Goal: Task Accomplishment & Management: Manage account settings

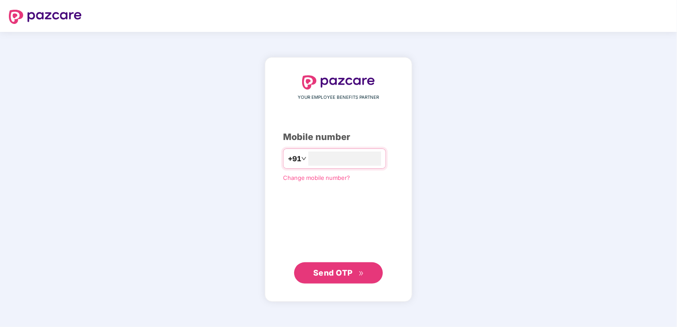
type input "**********"
click at [333, 272] on span "Send OTP" at bounding box center [332, 272] width 39 height 9
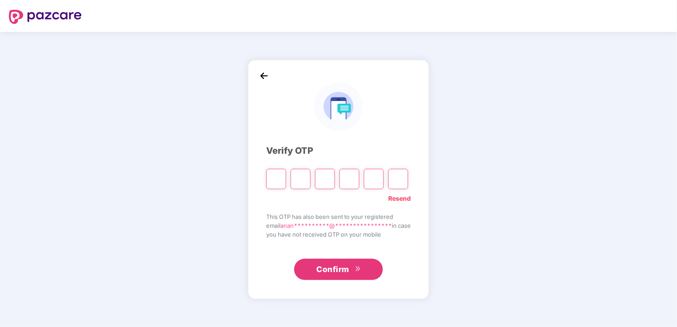
type input "*"
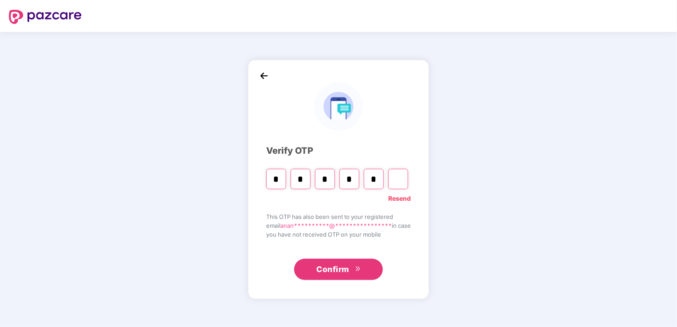
type input "*"
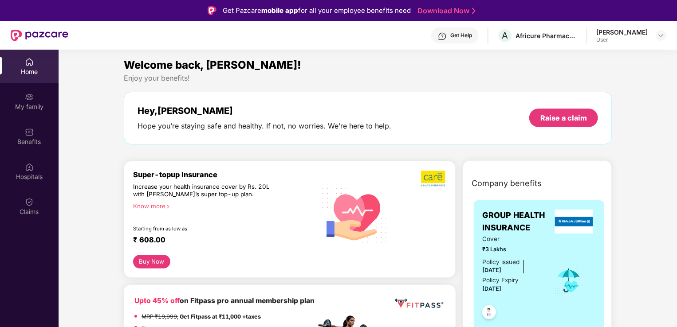
click at [613, 32] on div "[PERSON_NAME]" at bounding box center [621, 32] width 51 height 8
click at [664, 39] on div at bounding box center [661, 35] width 11 height 11
click at [623, 81] on div "[PERSON_NAME]" at bounding box center [612, 81] width 51 height 8
click at [30, 101] on img at bounding box center [29, 97] width 9 height 9
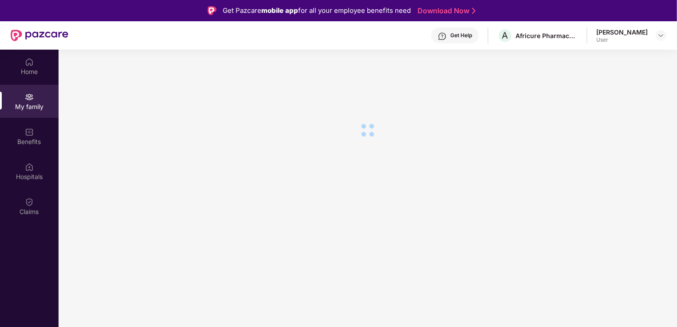
click at [30, 127] on div at bounding box center [29, 131] width 9 height 9
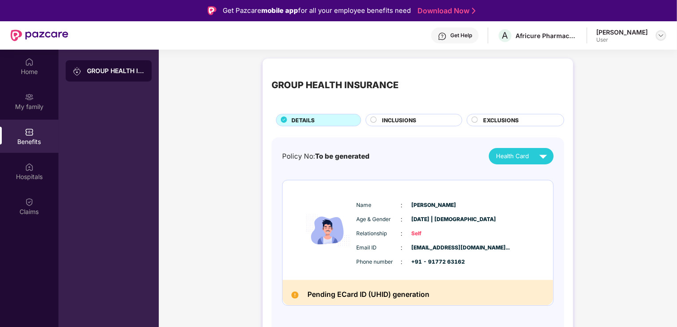
click at [657, 37] on div at bounding box center [661, 35] width 11 height 11
click at [573, 58] on div "Logout" at bounding box center [619, 56] width 115 height 17
